Goal: Task Accomplishment & Management: Use online tool/utility

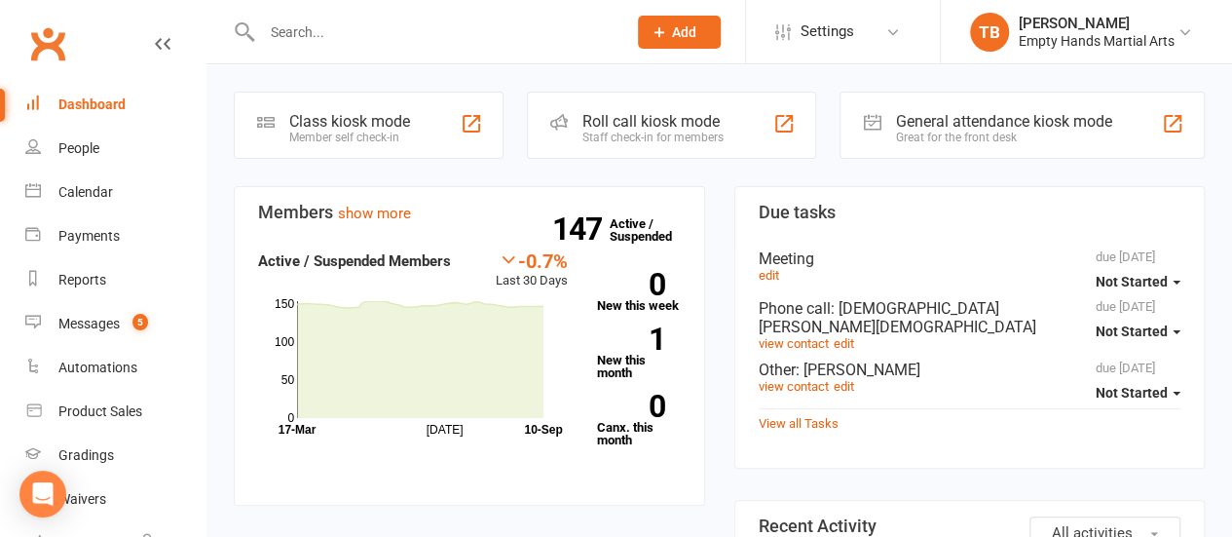
click at [692, 30] on span "Add" at bounding box center [684, 32] width 24 height 16
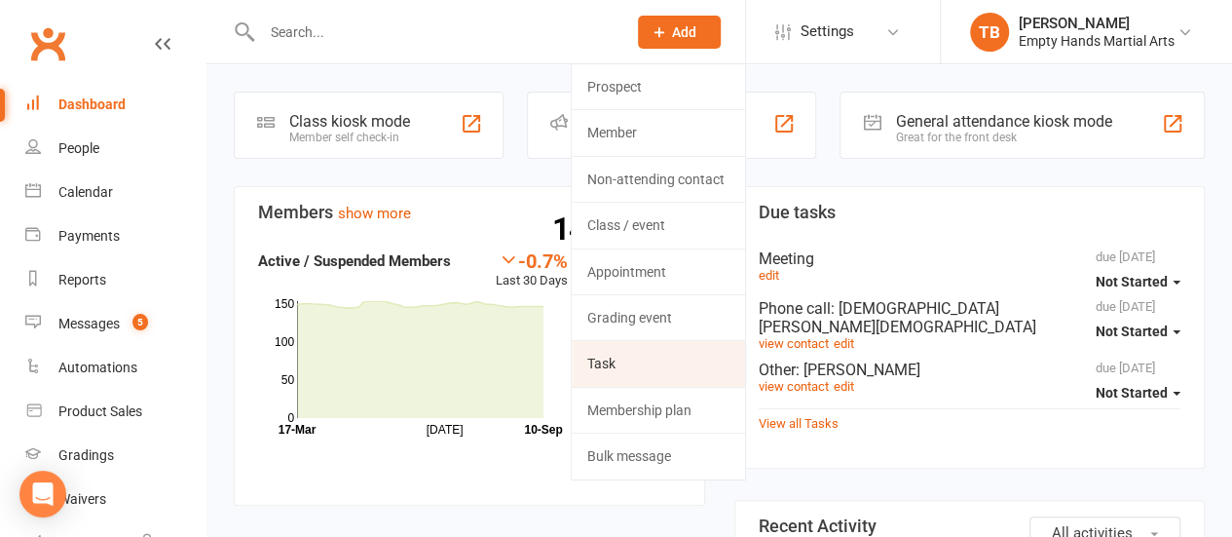
click at [656, 369] on link "Task" at bounding box center [658, 363] width 173 height 45
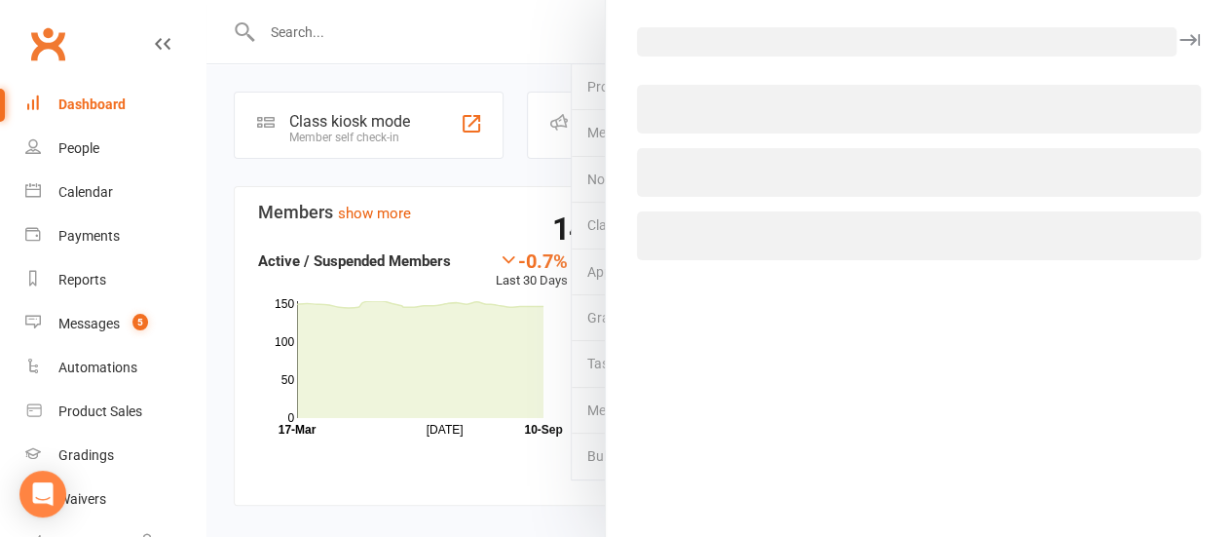
select select "1228"
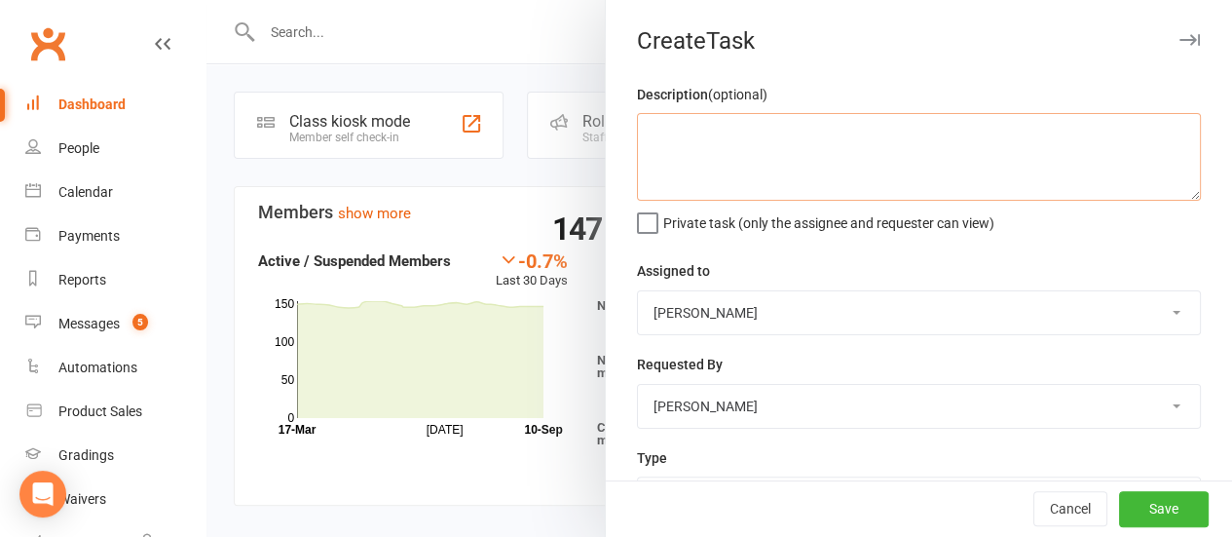
click at [780, 135] on textarea at bounding box center [919, 157] width 564 height 88
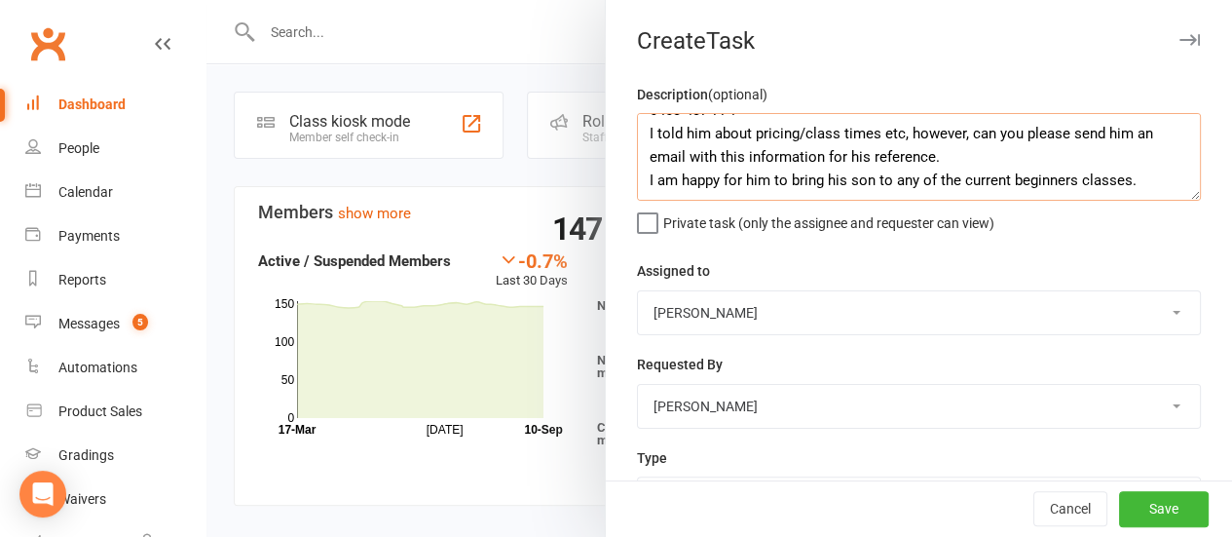
scroll to position [130, 0]
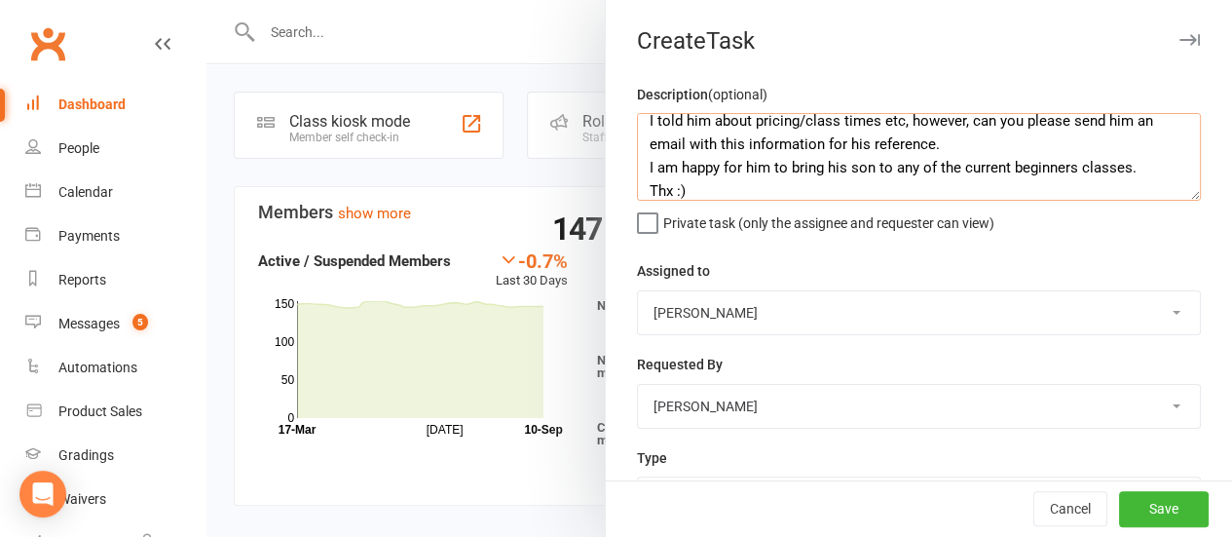
type textarea "Hi [PERSON_NAME], I had a call from [PERSON_NAME] earlier [DATE], he is interes…"
click at [865, 316] on select "Empty Hands Martial Arts EHMA Office - [PERSON_NAME] [PERSON_NAME] EHMA Student…" at bounding box center [919, 312] width 562 height 43
select select "47947"
click at [638, 291] on select "Empty Hands Martial Arts EHMA Office - [PERSON_NAME] [PERSON_NAME] EHMA Student…" at bounding box center [919, 312] width 562 height 43
click at [851, 259] on div "Assigned to Empty Hands Martial Arts EHMA Office - [PERSON_NAME] [PERSON_NAME] …" at bounding box center [919, 297] width 564 height 76
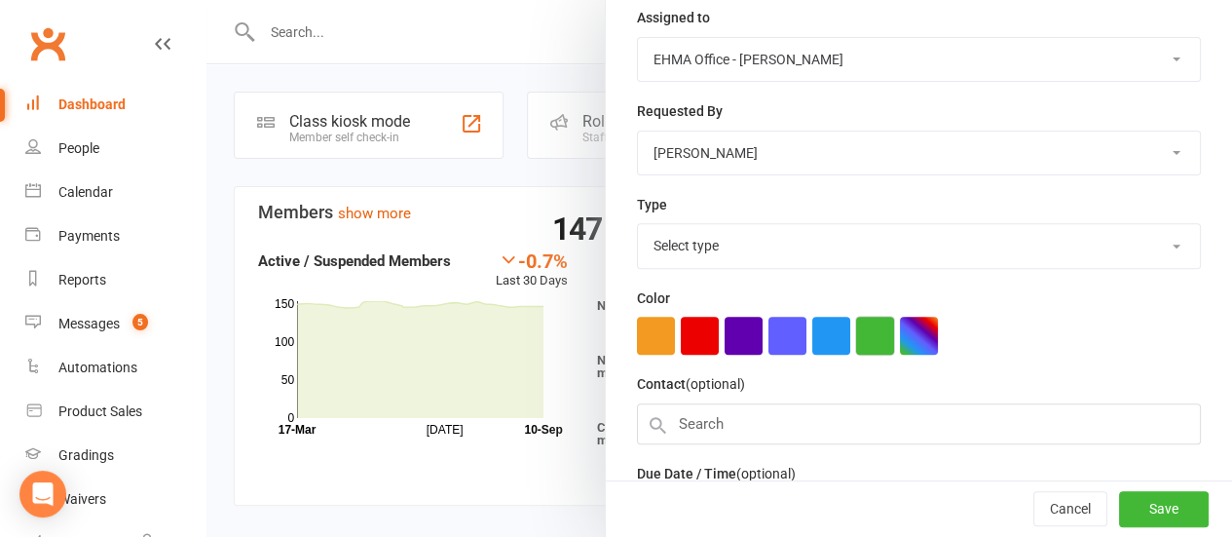
scroll to position [292, 0]
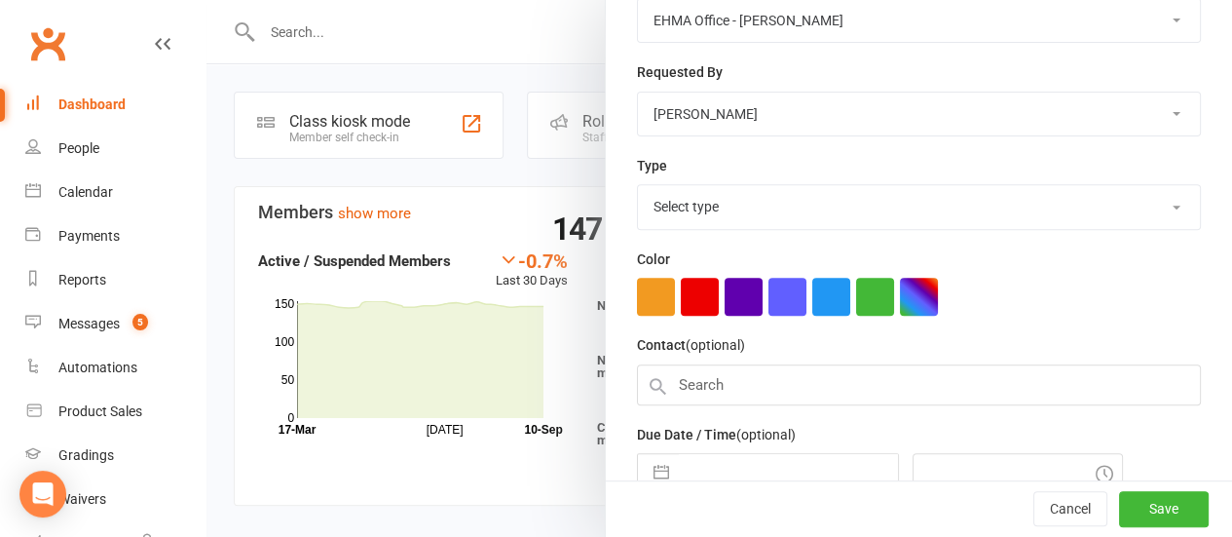
click at [777, 213] on select "Select type Attendance Check membership Check paid Class times E-mail Meeting N…" at bounding box center [919, 206] width 562 height 43
select select "27668"
click at [638, 185] on select "Select type Attendance Check membership Check paid Class times E-mail Meeting N…" at bounding box center [919, 206] width 562 height 43
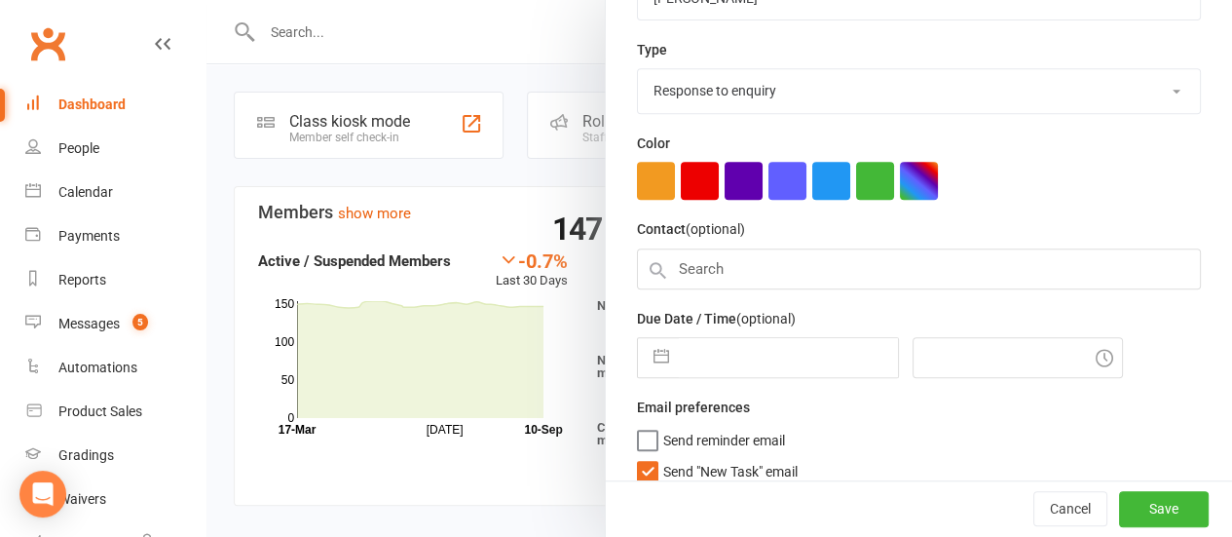
scroll to position [418, 0]
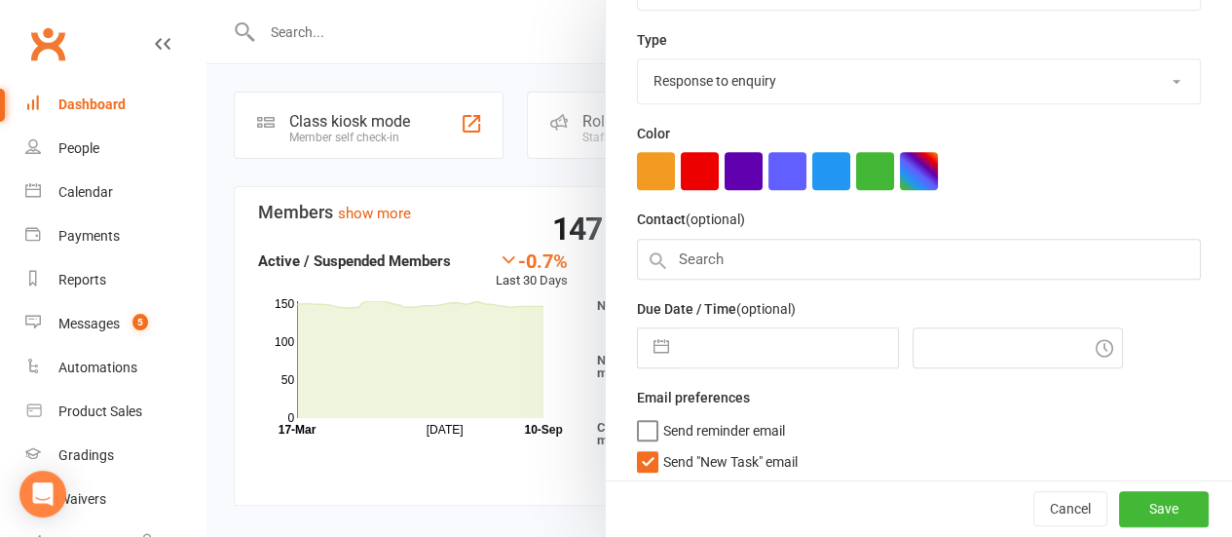
click at [793, 346] on input "text" at bounding box center [788, 347] width 219 height 39
select select "7"
select select "2025"
select select "8"
select select "2025"
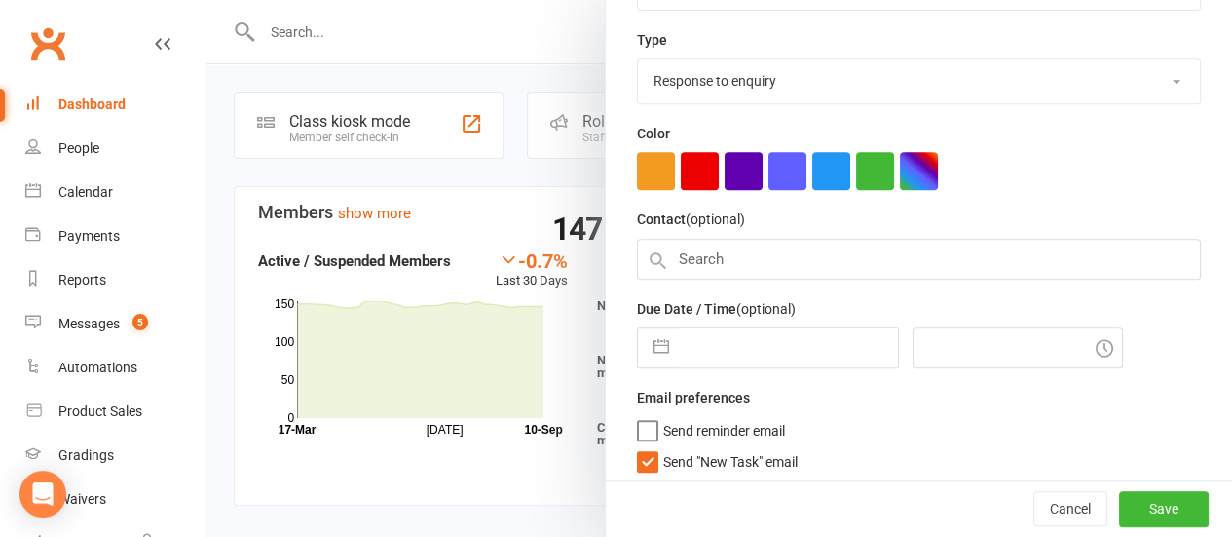
select select "9"
select select "2025"
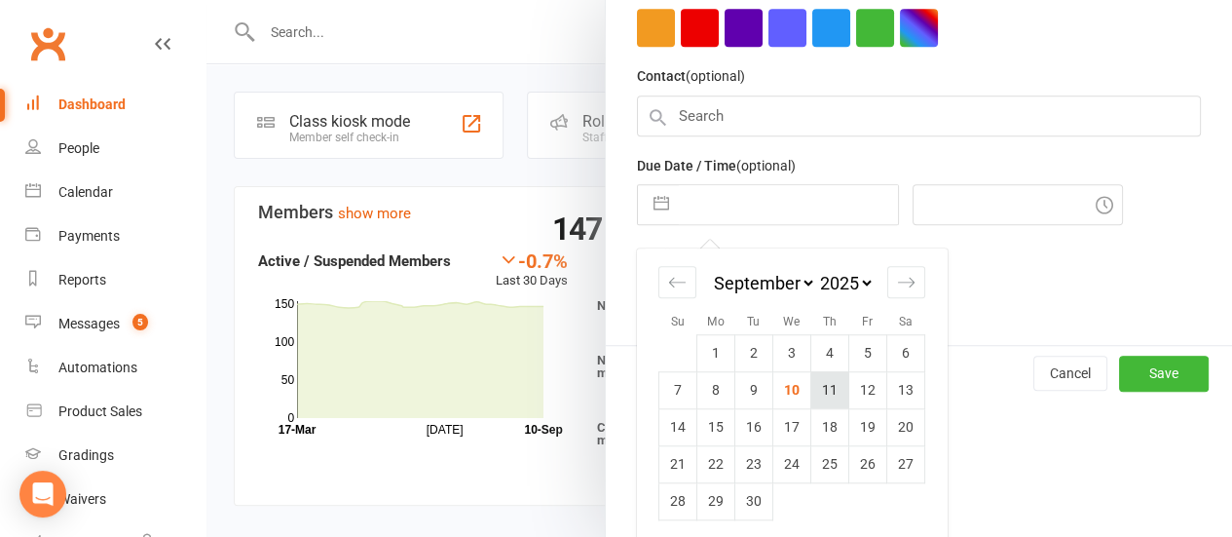
click at [829, 383] on td "11" at bounding box center [830, 389] width 38 height 37
type input "[DATE]"
type input "9:30pm"
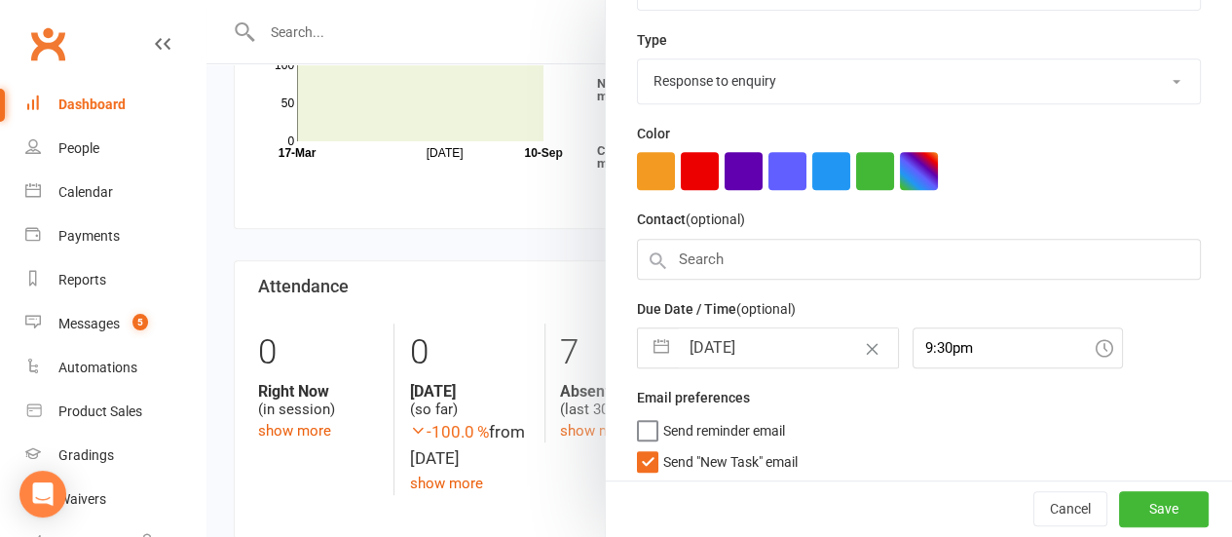
scroll to position [292, 0]
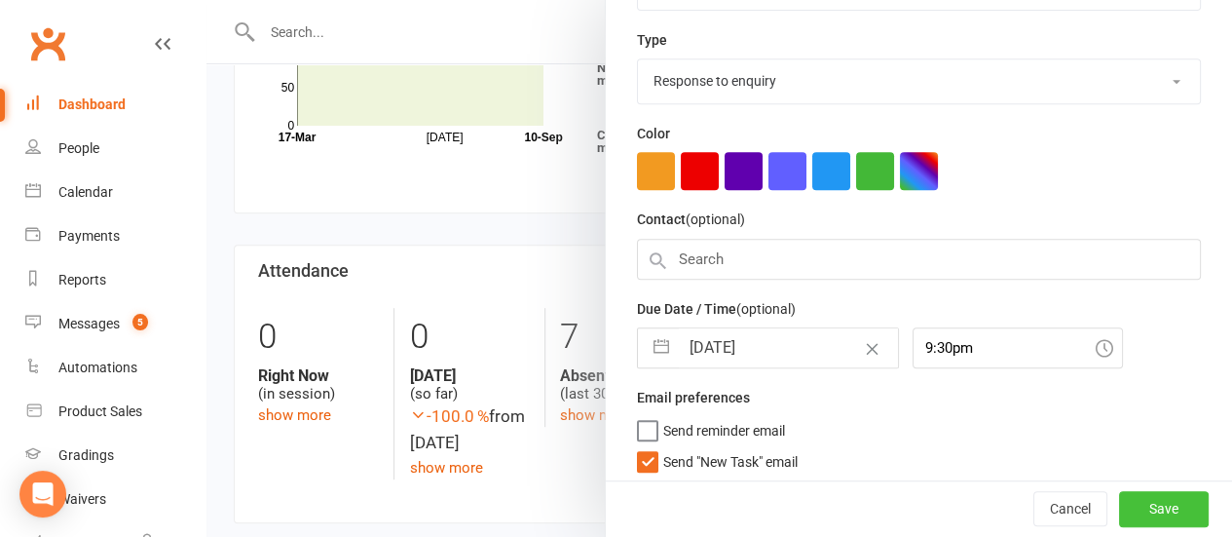
click at [1137, 505] on button "Save" at bounding box center [1164, 509] width 90 height 35
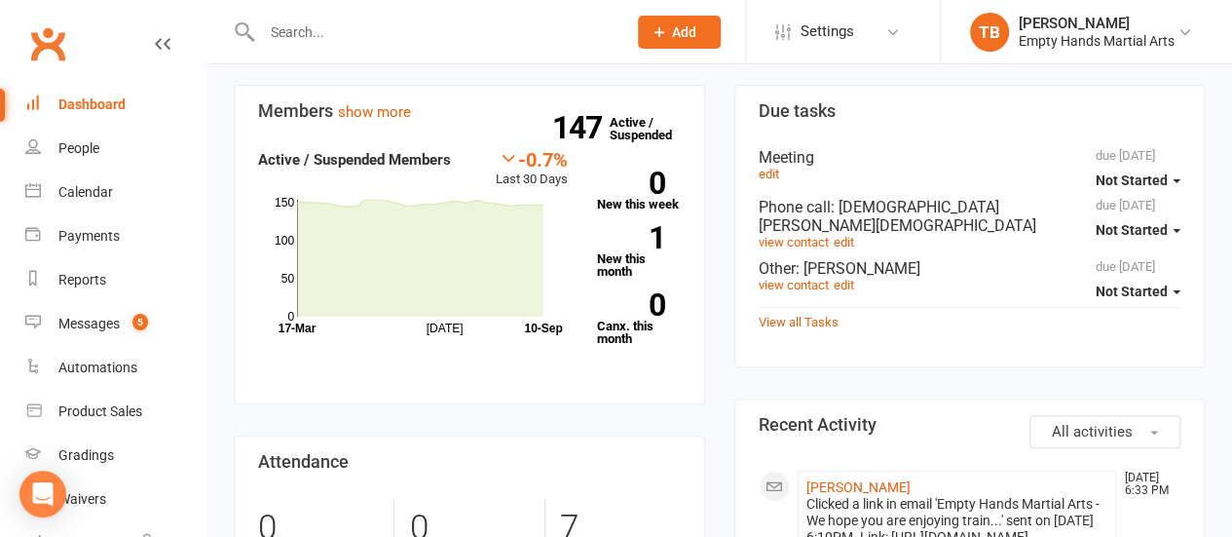
scroll to position [97, 0]
